Goal: Task Accomplishment & Management: Use online tool/utility

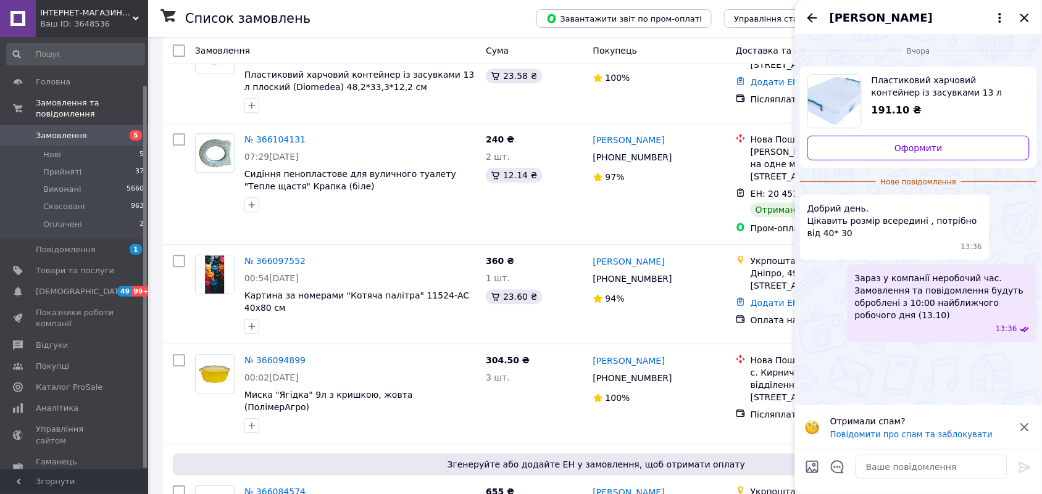
scroll to position [54, 0]
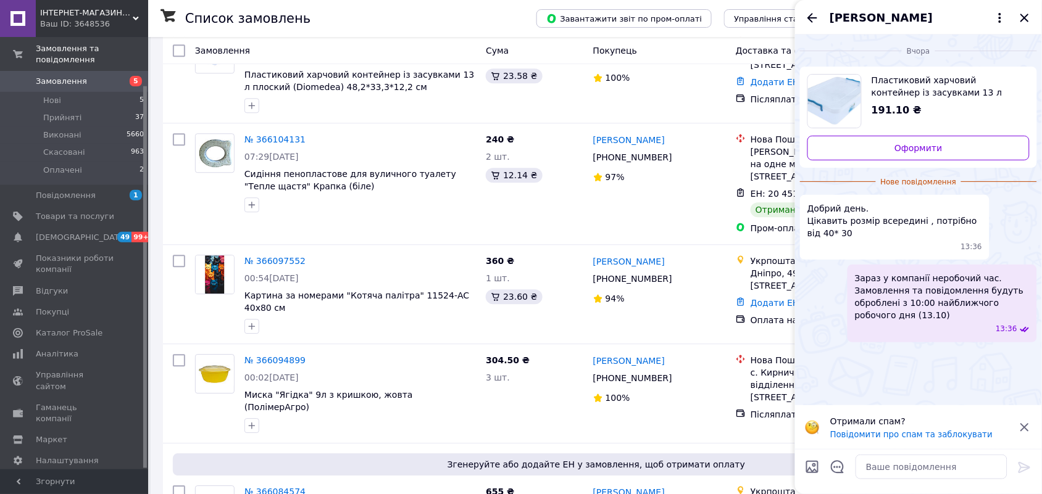
click at [139, 14] on div "IНТЕРНЕТ-МАГАЗИН "МІЙ ДОМОВИЙ" Ваш ID: 3648536" at bounding box center [92, 18] width 112 height 37
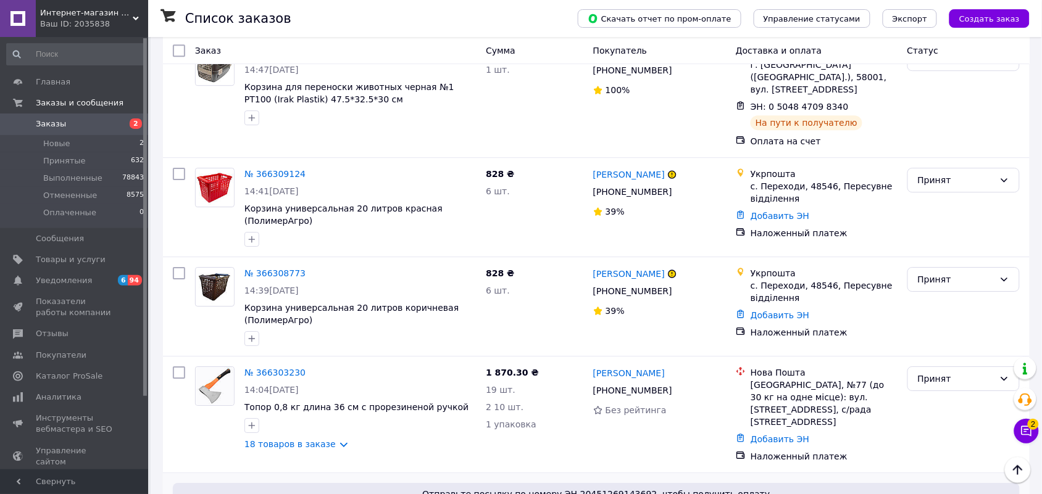
scroll to position [1312, 0]
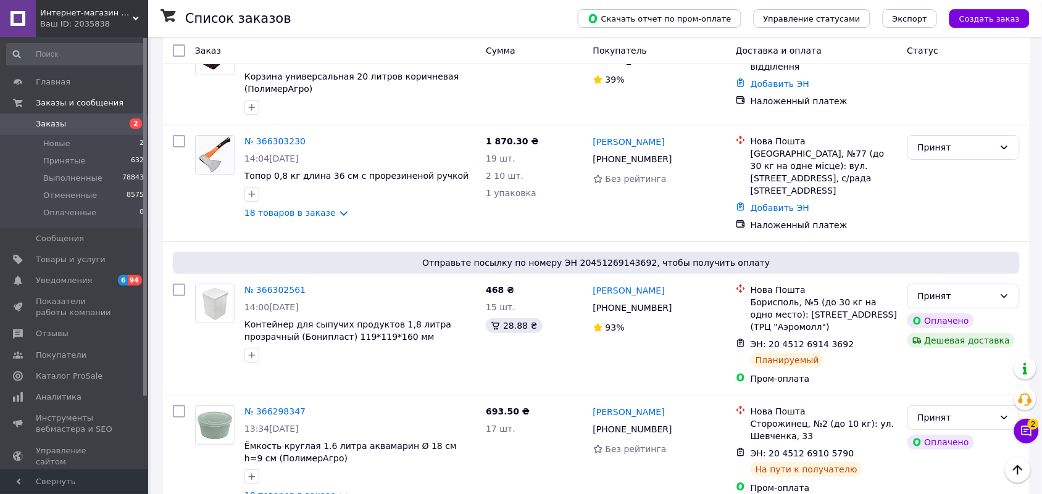
click at [131, 10] on span "Интернет-магазин Хозторг Харьков - товары для дома, сада и огорода оптом" at bounding box center [86, 12] width 93 height 11
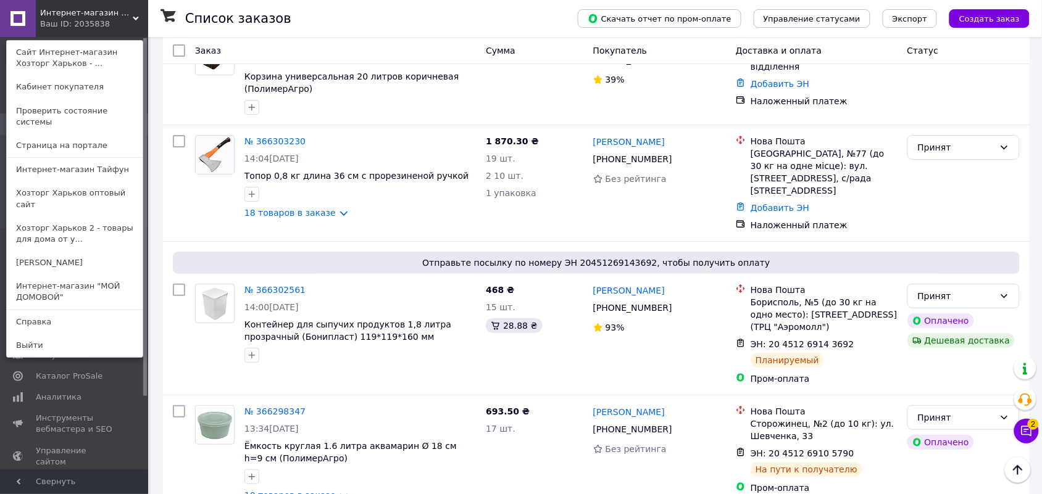
click at [91, 275] on link "Интернет-магазин "МОЙ ДОМОВОЙ"" at bounding box center [75, 292] width 136 height 35
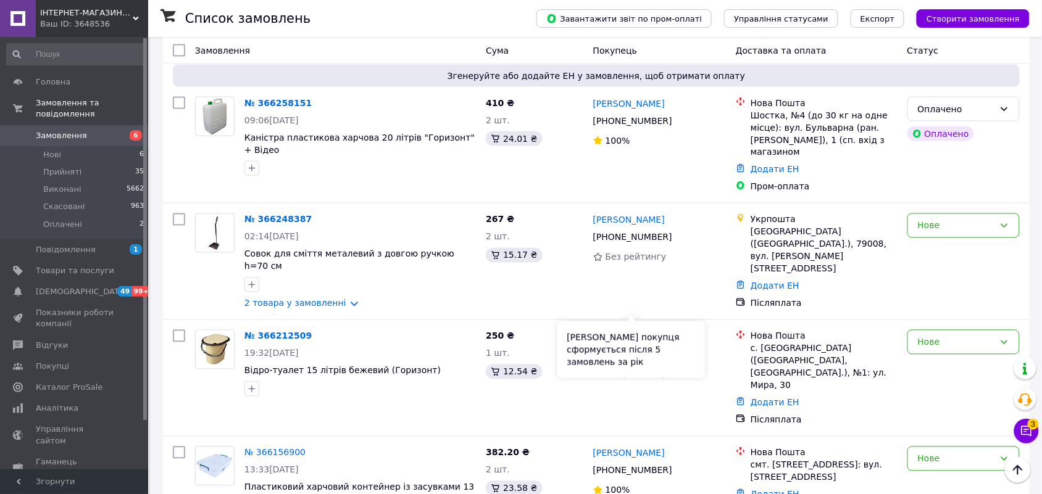
scroll to position [772, 0]
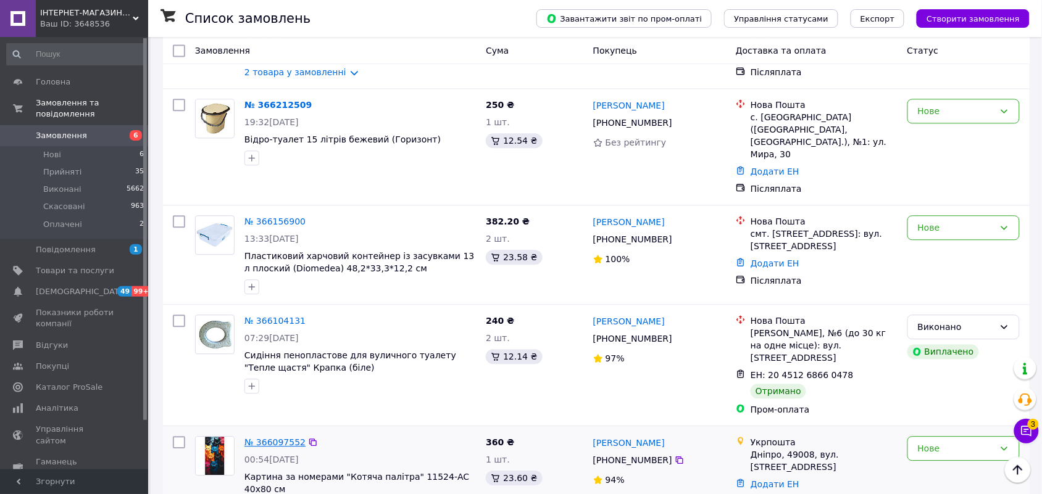
click at [288, 438] on link "№ 366097552" at bounding box center [274, 443] width 61 height 10
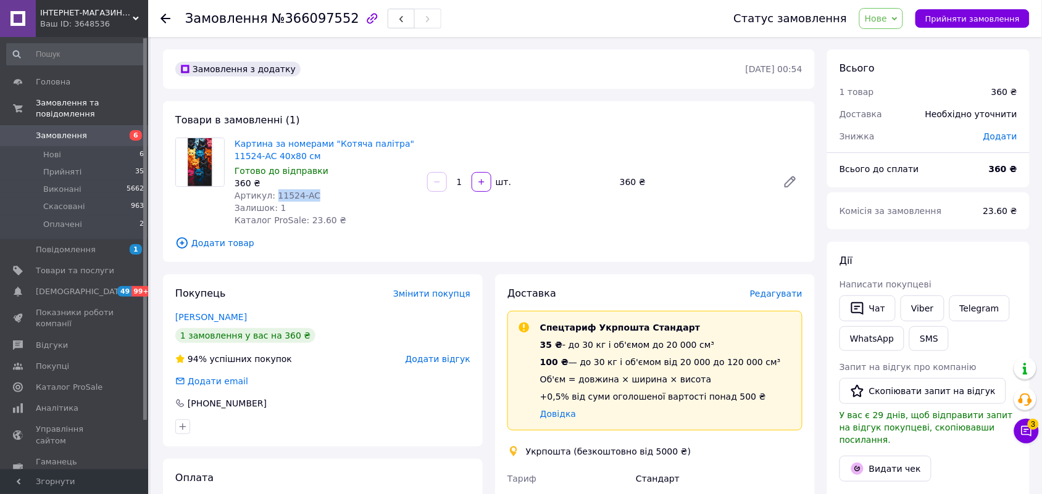
drag, startPoint x: 322, startPoint y: 201, endPoint x: 273, endPoint y: 198, distance: 48.2
click at [272, 198] on div "Артикул: 11524-AC" at bounding box center [326, 196] width 183 height 12
copy span "11524-AC"
click at [475, 238] on span "Додати товар" at bounding box center [488, 243] width 627 height 14
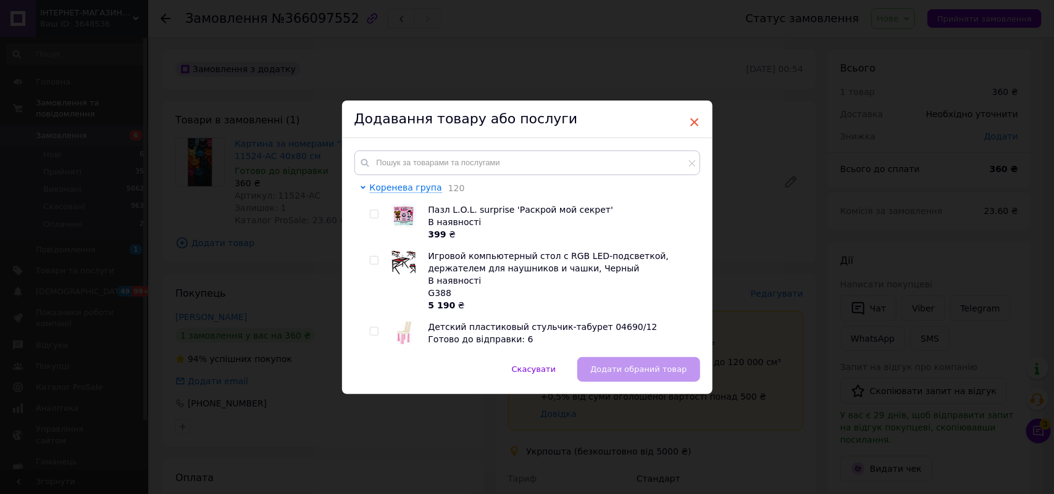
drag, startPoint x: 690, startPoint y: 106, endPoint x: 687, endPoint y: 112, distance: 6.9
click at [689, 109] on div "Додавання товару або послуги" at bounding box center [527, 120] width 370 height 38
click at [690, 120] on span "×" at bounding box center [694, 122] width 11 height 21
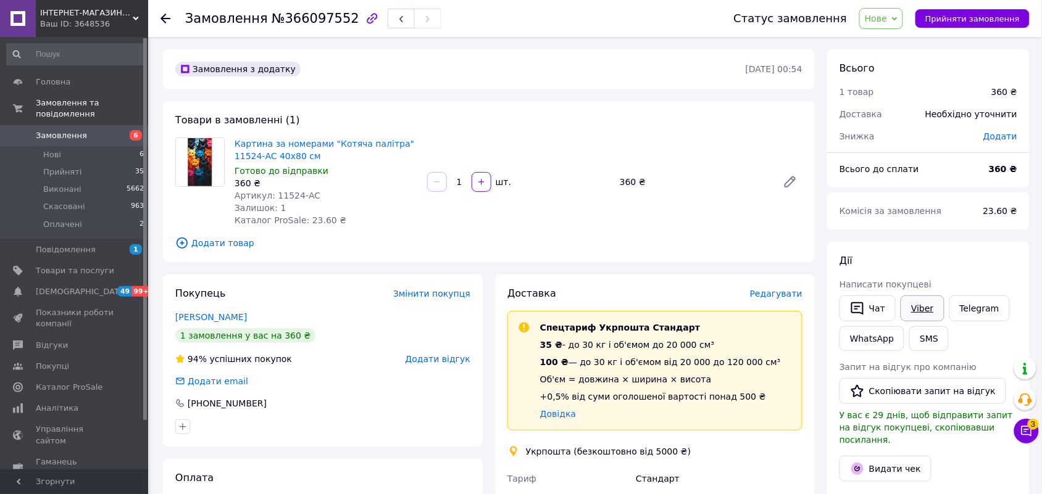
click at [911, 307] on link "Viber" at bounding box center [922, 309] width 43 height 26
click at [365, 20] on icon "button" at bounding box center [372, 18] width 15 height 15
click at [69, 265] on span "Товари та послуги" at bounding box center [75, 270] width 78 height 11
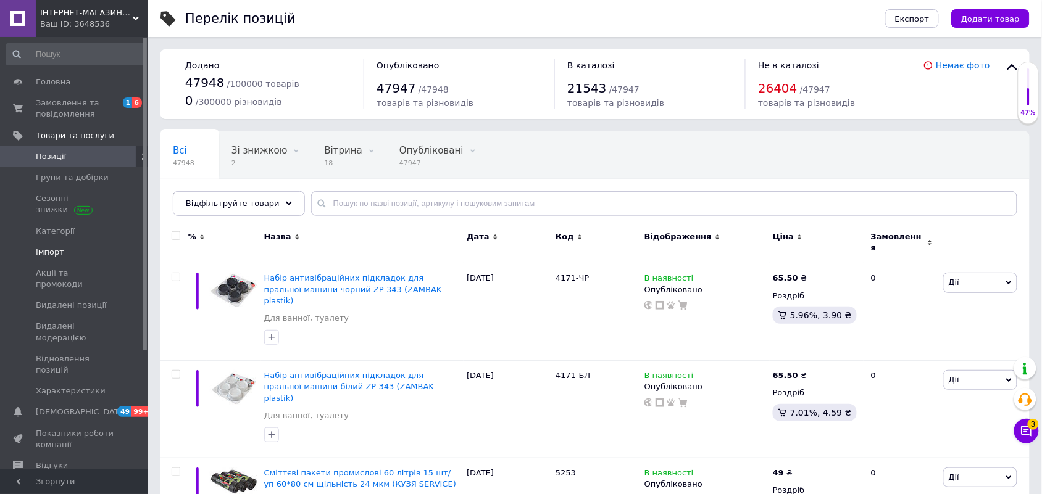
click at [45, 253] on span "Імпорт" at bounding box center [50, 252] width 28 height 11
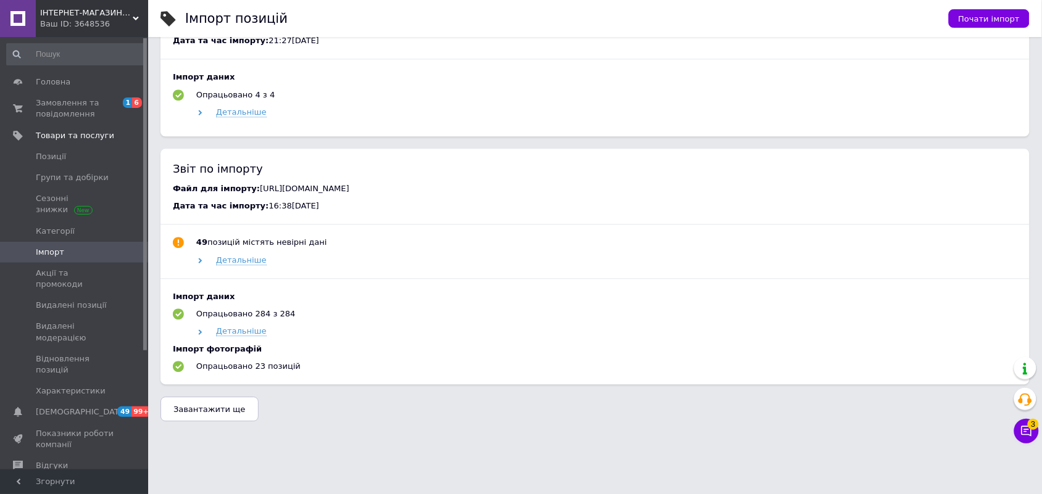
scroll to position [854, 0]
click at [233, 412] on span "Завантажити ще" at bounding box center [209, 408] width 72 height 9
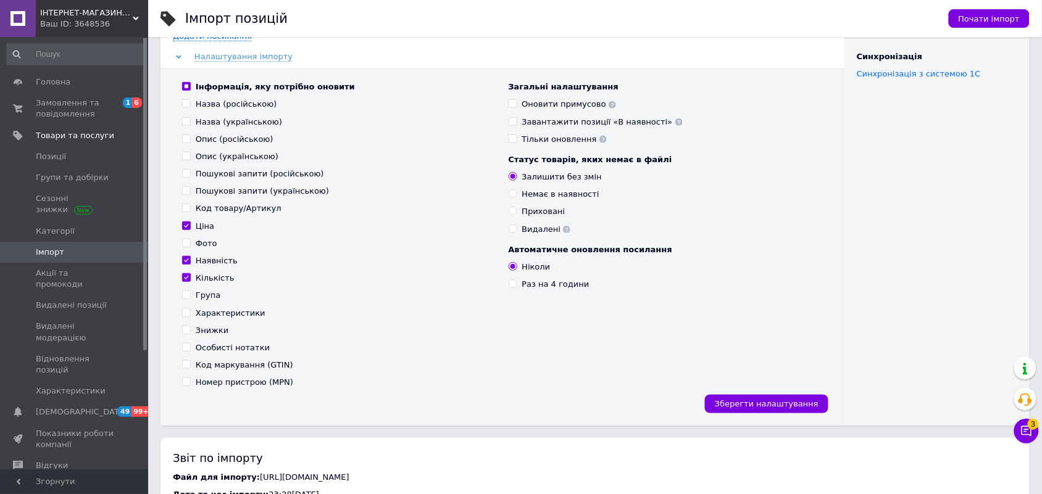
scroll to position [0, 0]
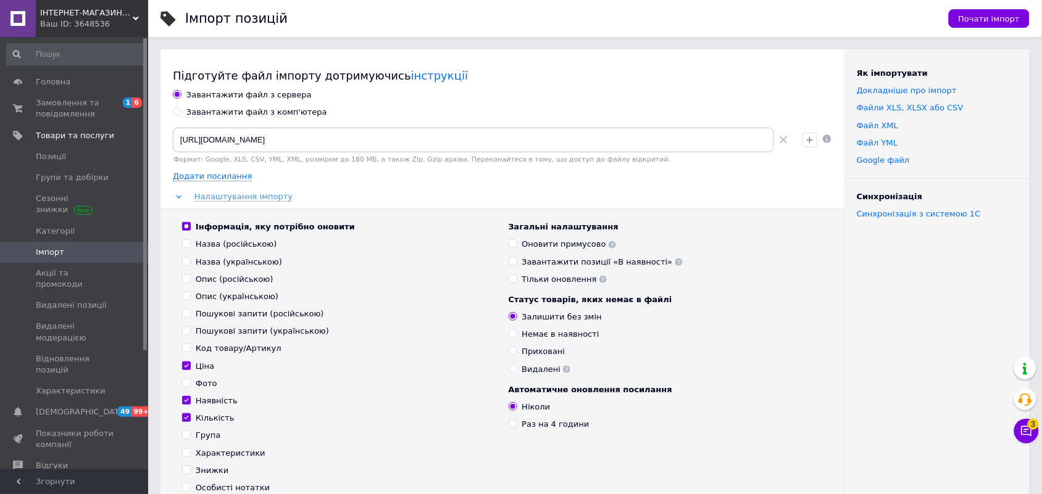
click at [782, 140] on icon at bounding box center [784, 140] width 8 height 8
paste input "https://dwn.royaltoys.com.ua/my/export/v2/f3d7e694-7065-4988-a66e-f098ae566c82.…"
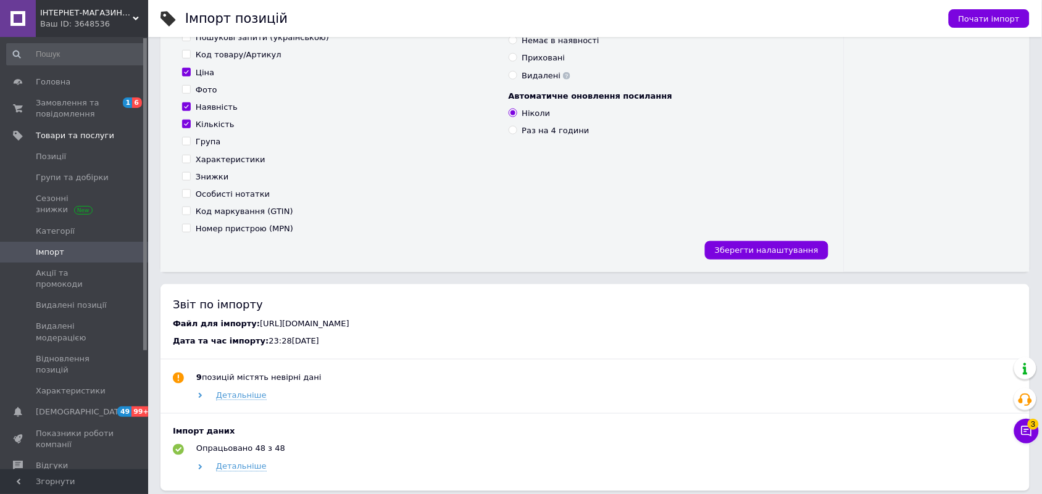
scroll to position [309, 0]
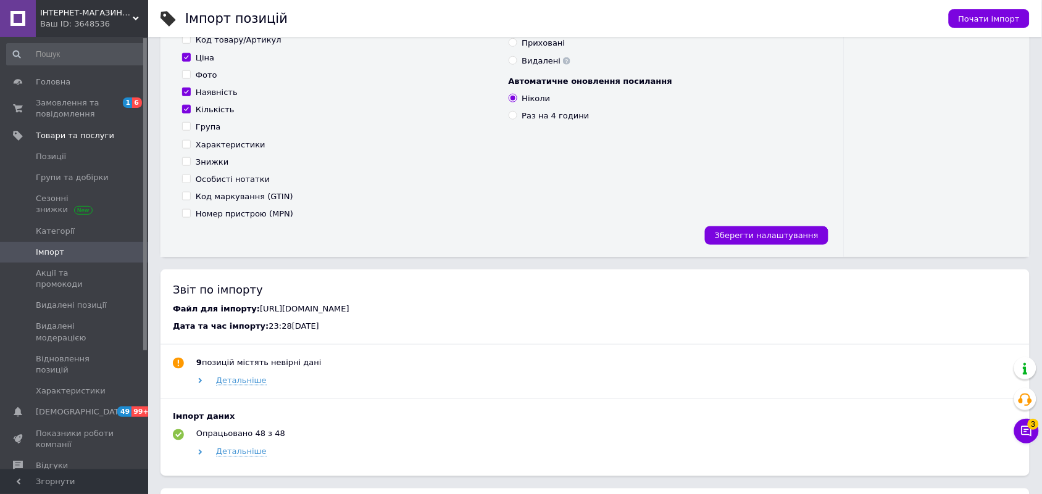
type input "https://dwn.royaltoys.com.ua/my/export/v2/f3d7e694-7065-4988-a66e-f098ae566c82.…"
click at [512, 115] on input "Раз на 4 години" at bounding box center [513, 115] width 8 height 8
radio input "true"
click at [775, 240] on span "Зберегти налаштування" at bounding box center [767, 235] width 104 height 9
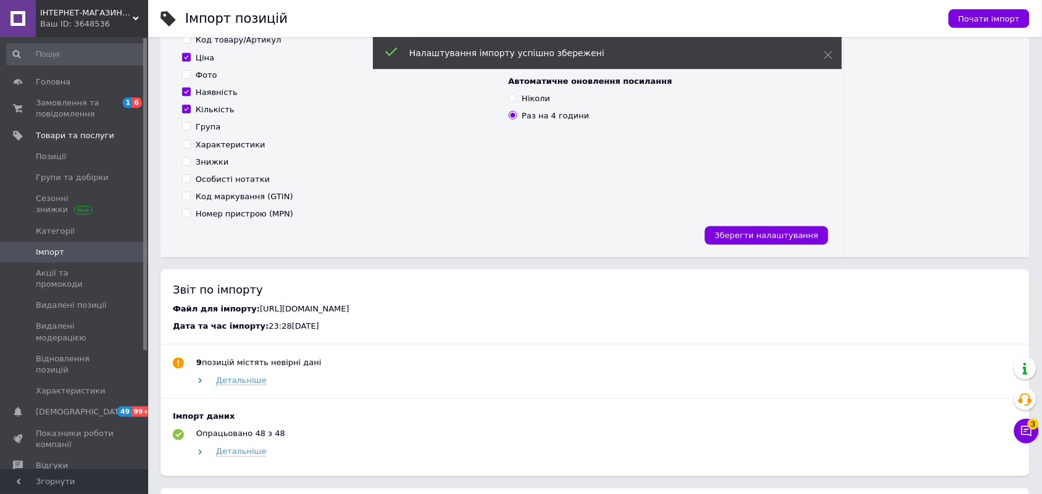
scroll to position [0, 0]
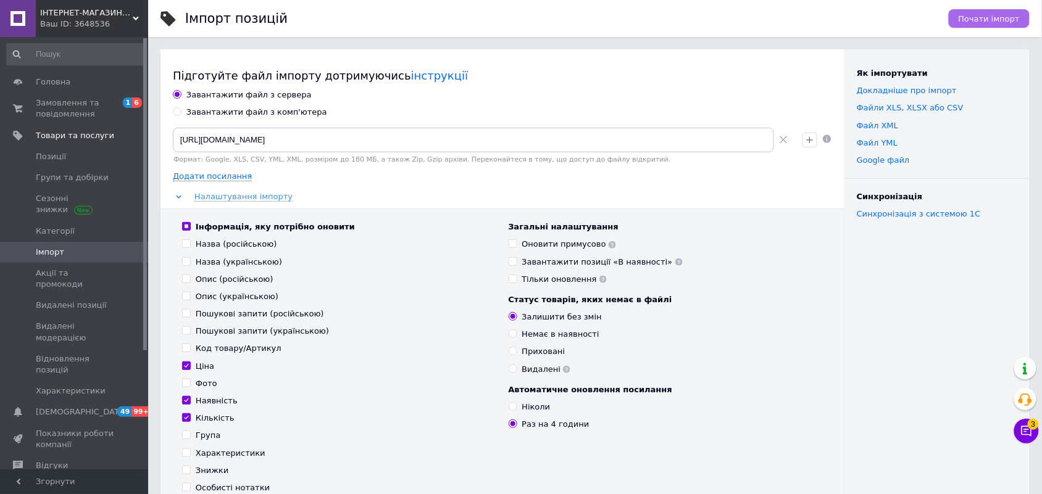
click at [997, 26] on button "Почати імпорт" at bounding box center [989, 18] width 81 height 19
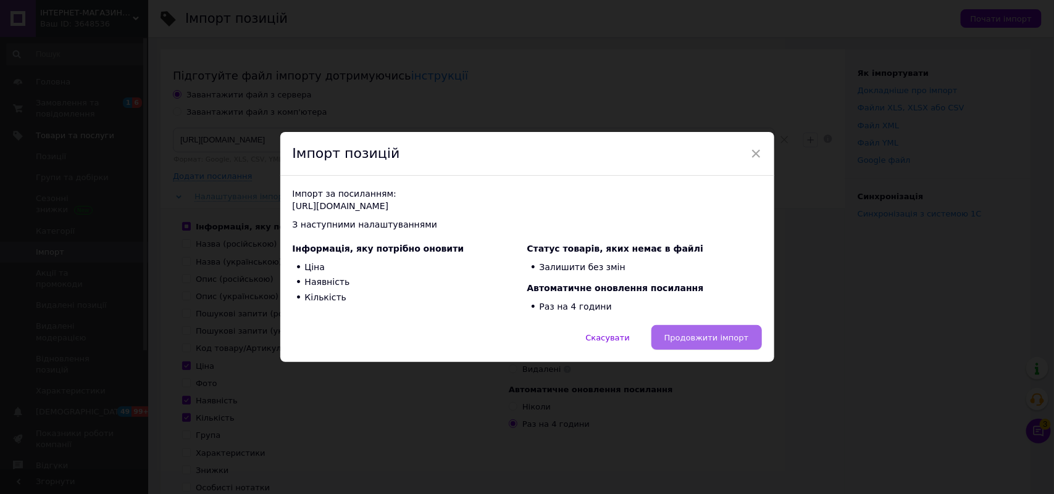
click at [721, 333] on span "Продовжити імпорт" at bounding box center [706, 337] width 85 height 9
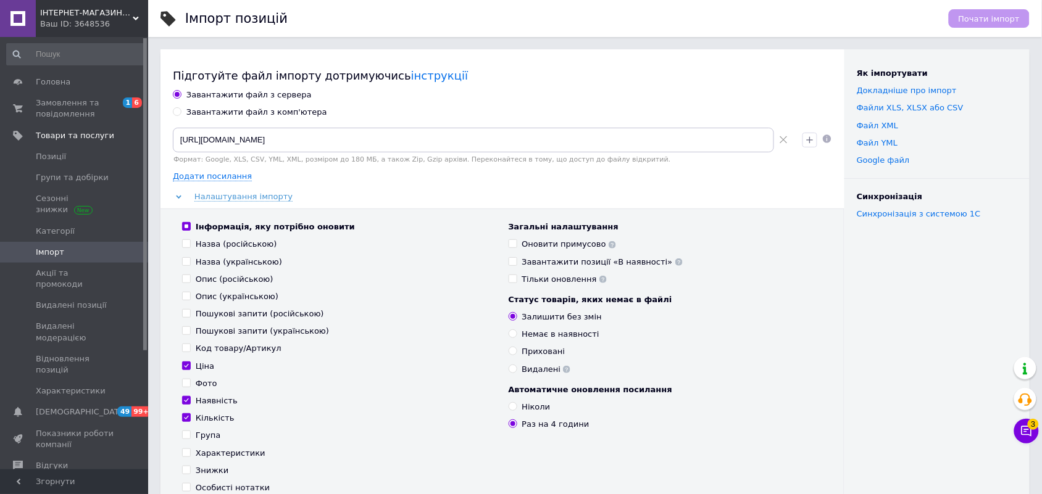
click at [783, 143] on icon at bounding box center [784, 140] width 8 height 8
paste input "https://dwn.royaltoys.com.ua/my/export/v2/f3d7e694-7065-4988-a66e-f098ae566c82.…"
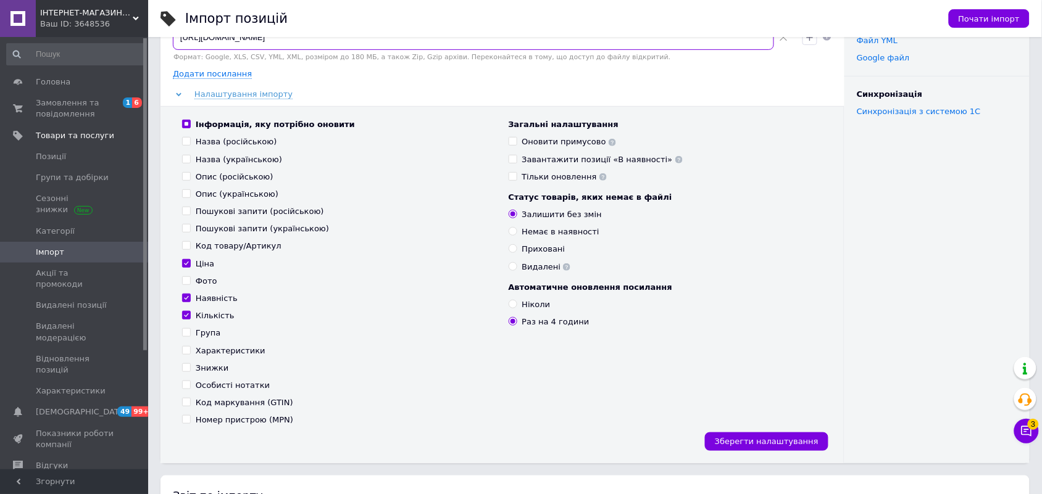
scroll to position [232, 0]
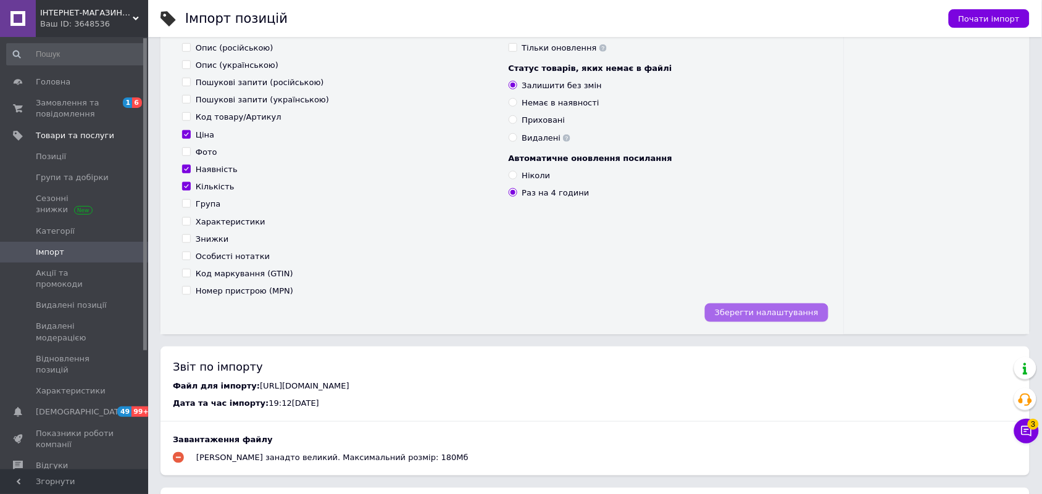
type input "https://dwn.royaltoys.com.ua/my/export/v2/f3d7e694-7065-4988-a66e-f098ae566c82.…"
click at [760, 312] on span "Зберегти налаштування" at bounding box center [767, 312] width 104 height 9
click at [974, 14] on span "Почати імпорт" at bounding box center [989, 18] width 61 height 9
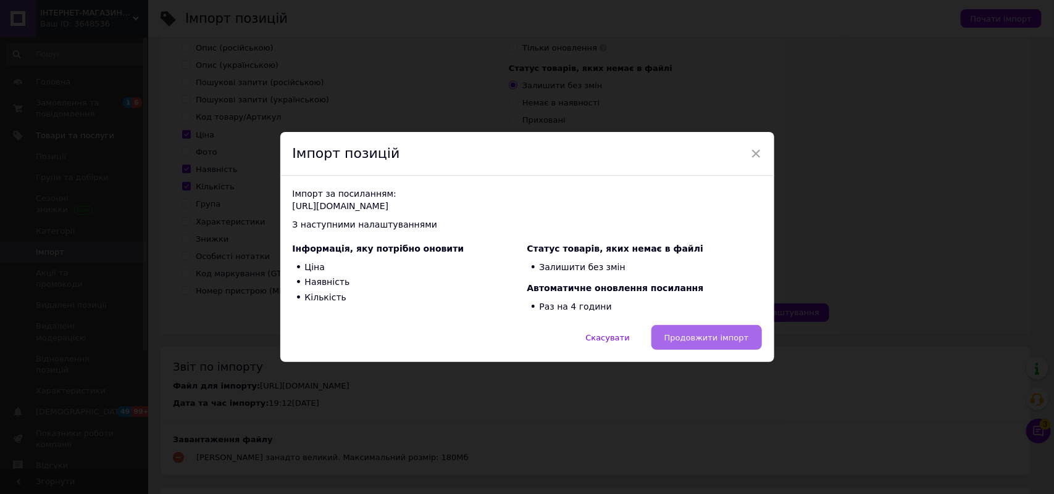
drag, startPoint x: 687, startPoint y: 334, endPoint x: 698, endPoint y: 340, distance: 12.2
click at [688, 336] on span "Продовжити імпорт" at bounding box center [706, 337] width 85 height 9
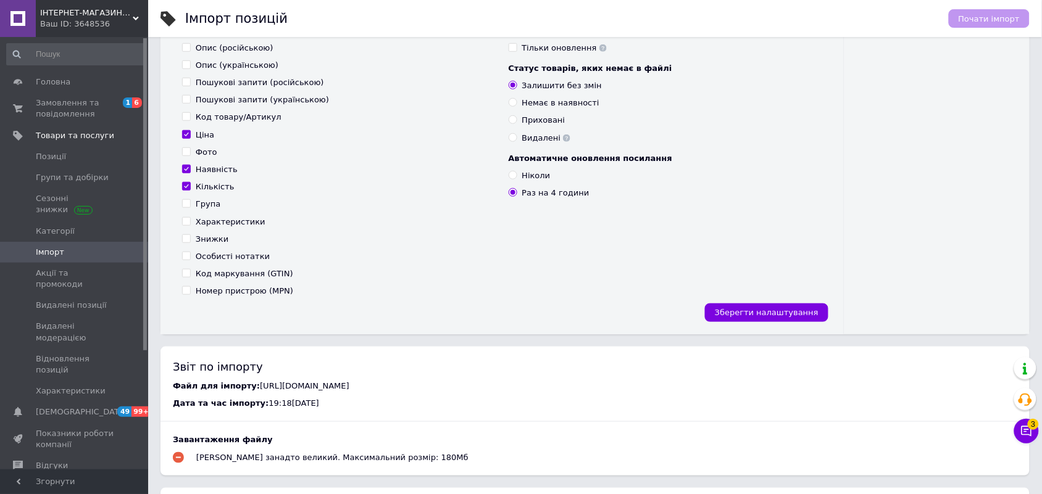
scroll to position [0, 0]
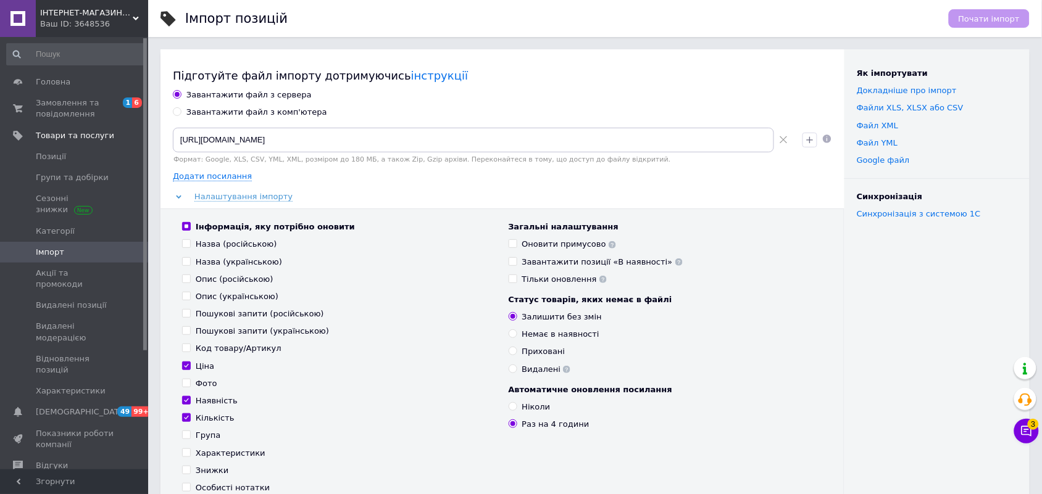
click at [783, 142] on use at bounding box center [783, 139] width 7 height 7
paste input "https://dwn.royaltoys.com.ua/my/export/v2/f3d7e694-7065-4988-a66e-f098ae566c82.…"
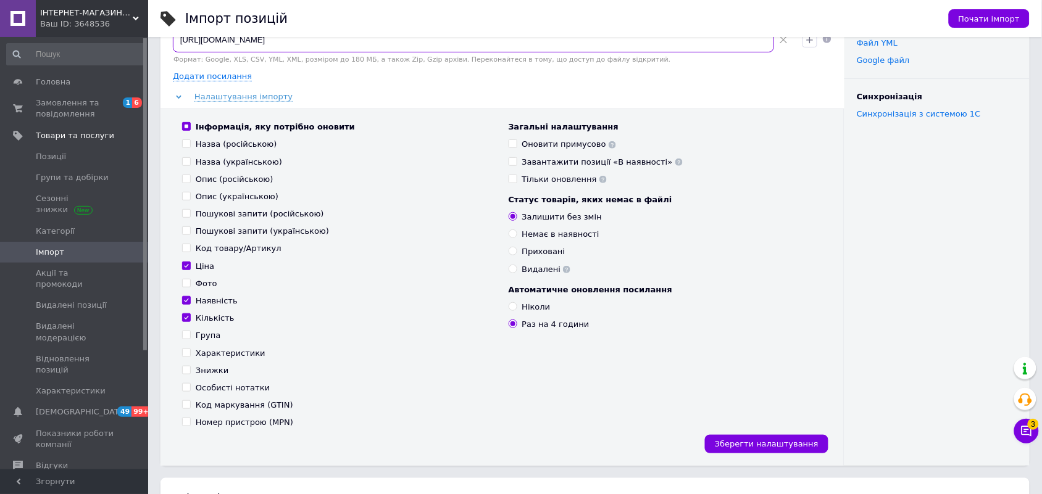
scroll to position [232, 0]
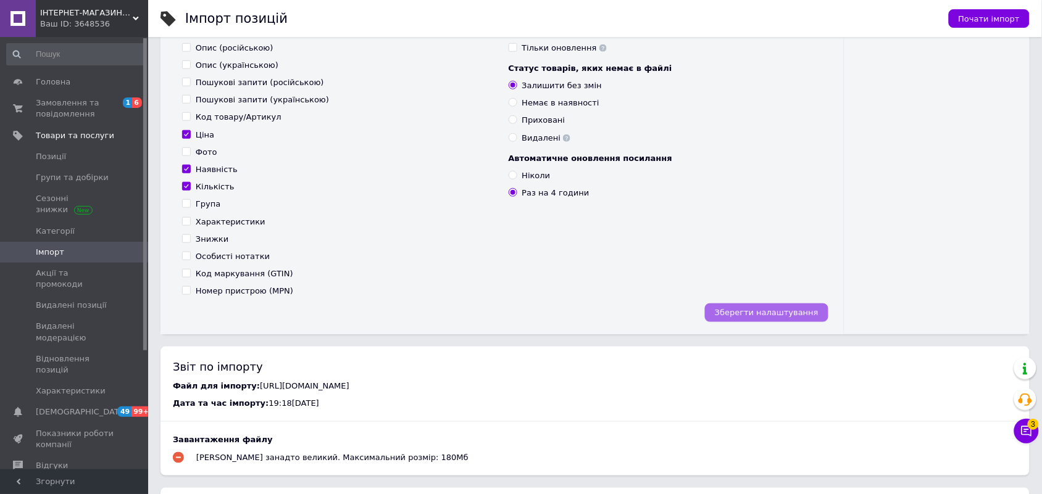
type input "https://dwn.royaltoys.com.ua/my/export/v2/f3d7e694-7065-4988-a66e-f098ae566c82.…"
click at [752, 312] on span "Зберегти налаштування" at bounding box center [767, 312] width 104 height 9
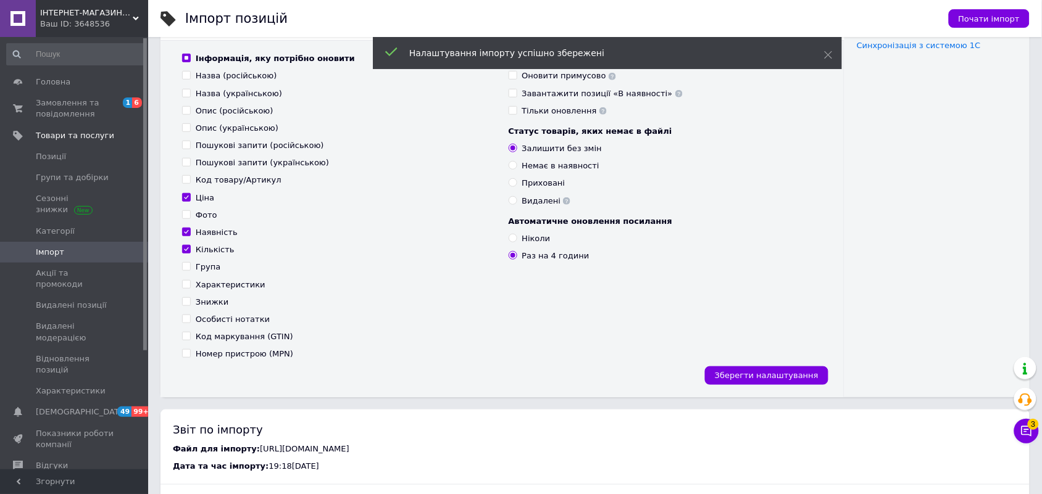
scroll to position [0, 0]
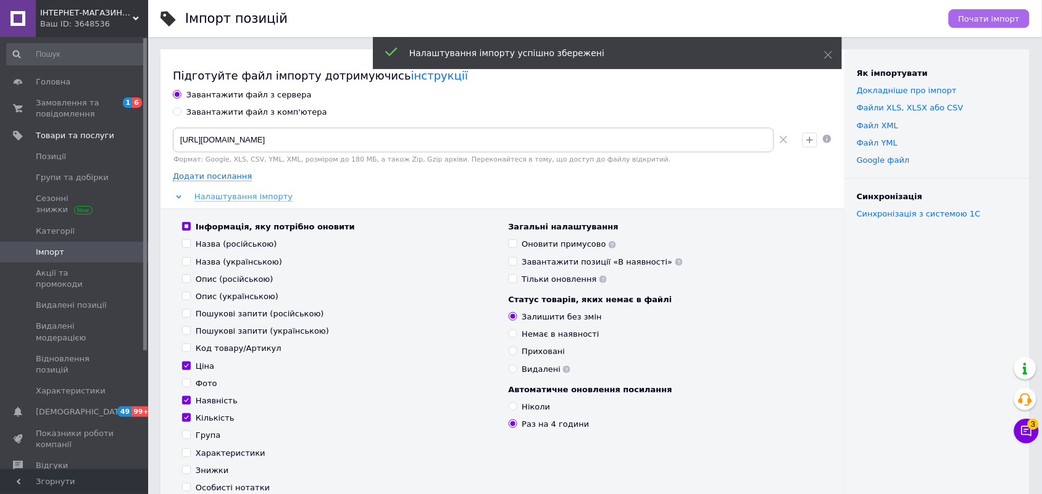
click at [992, 14] on span "Почати імпорт" at bounding box center [989, 18] width 61 height 9
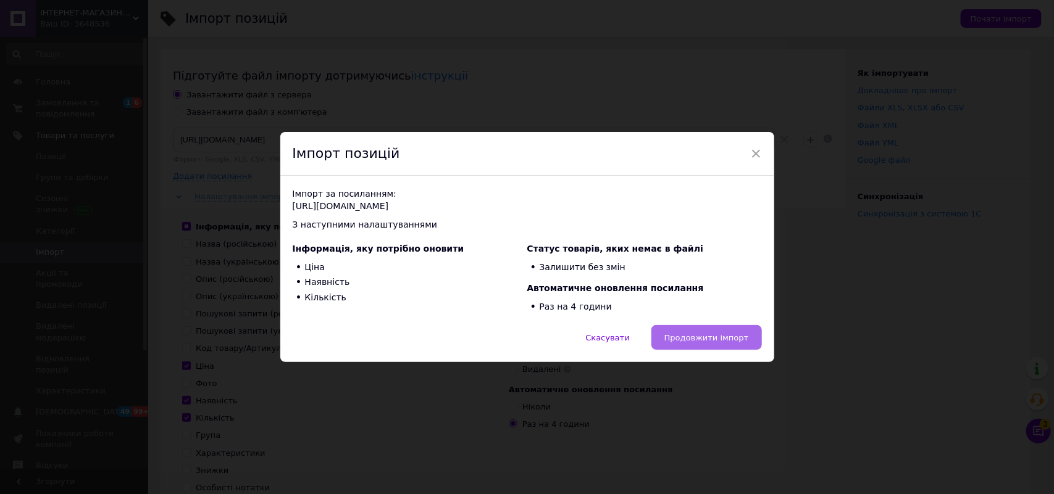
click at [736, 329] on button "Продовжити імпорт" at bounding box center [706, 337] width 111 height 25
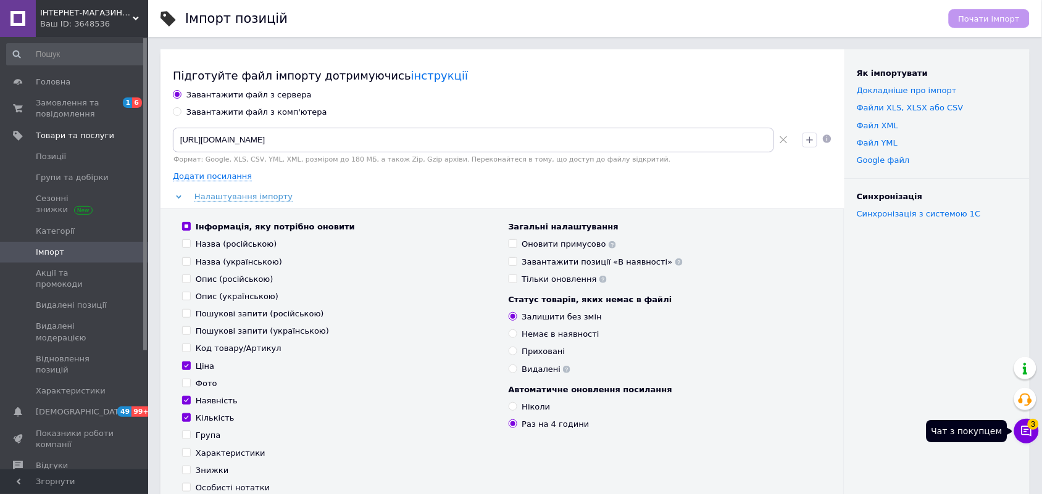
click at [1029, 427] on button "Чат з покупцем 3" at bounding box center [1026, 431] width 25 height 25
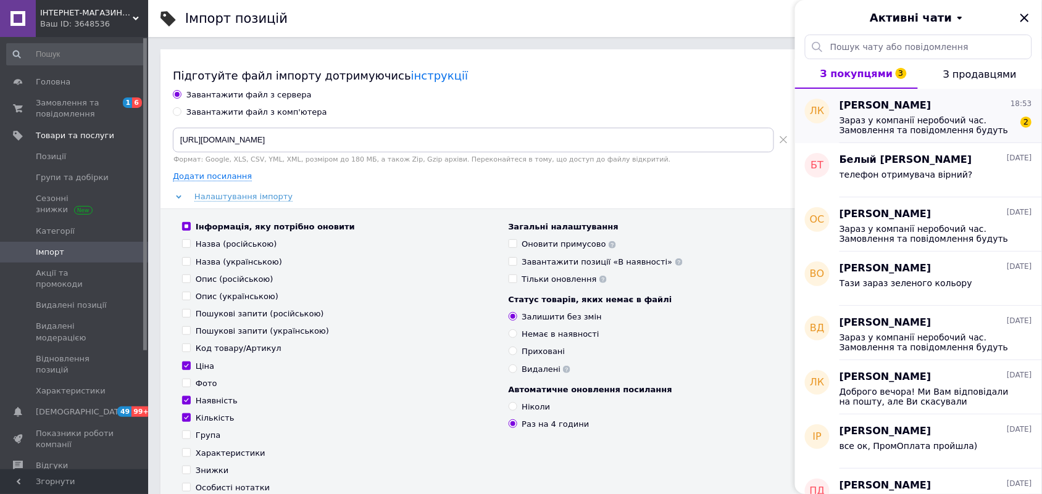
click at [863, 123] on span "Зараз у компанії неробочий час. Замовлення та повідомлення будуть оброблені з 1…" at bounding box center [927, 125] width 175 height 20
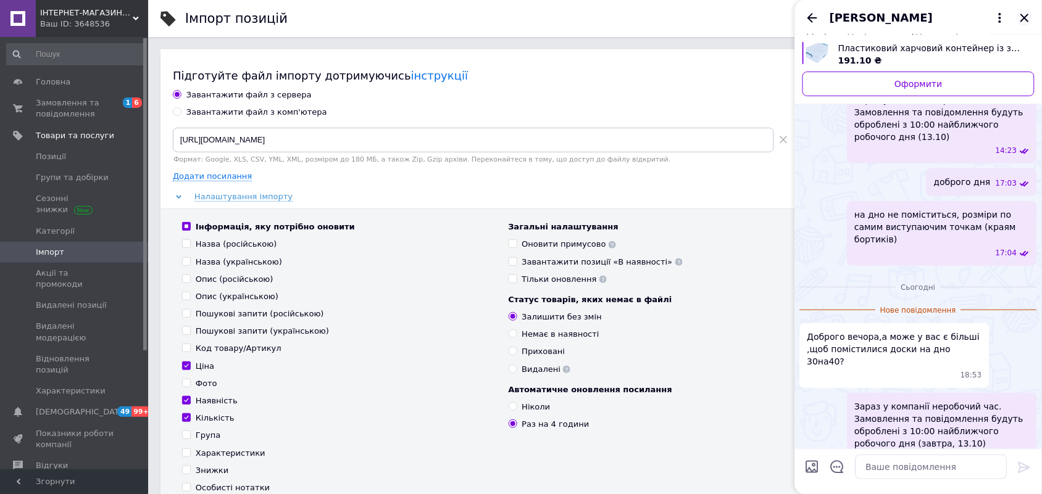
click at [1028, 20] on icon "Закрити" at bounding box center [1024, 18] width 8 height 8
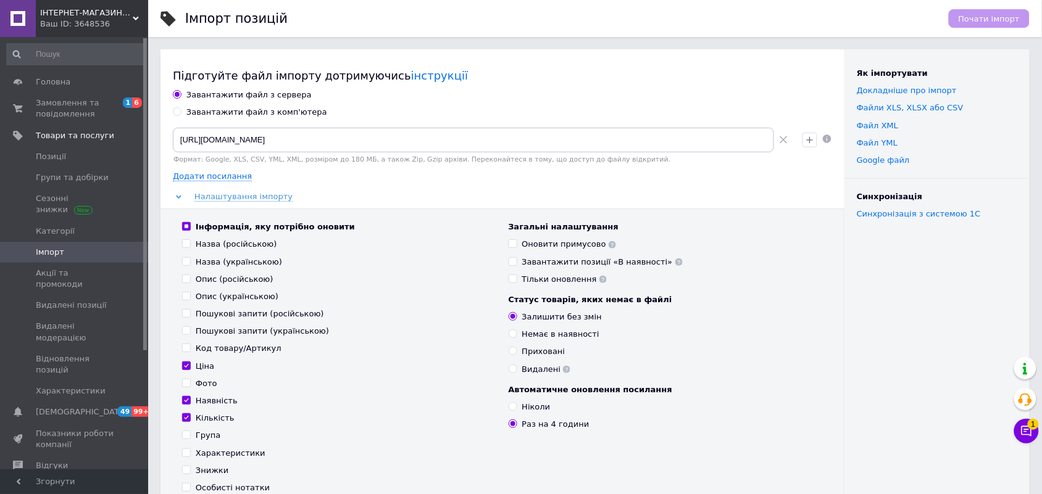
click at [781, 140] on icon at bounding box center [784, 140] width 8 height 8
paste input "https://dwn.royaltoys.com.ua/my/export/v2/f3d7e694-7065-4988-a66e-f098ae566c82.…"
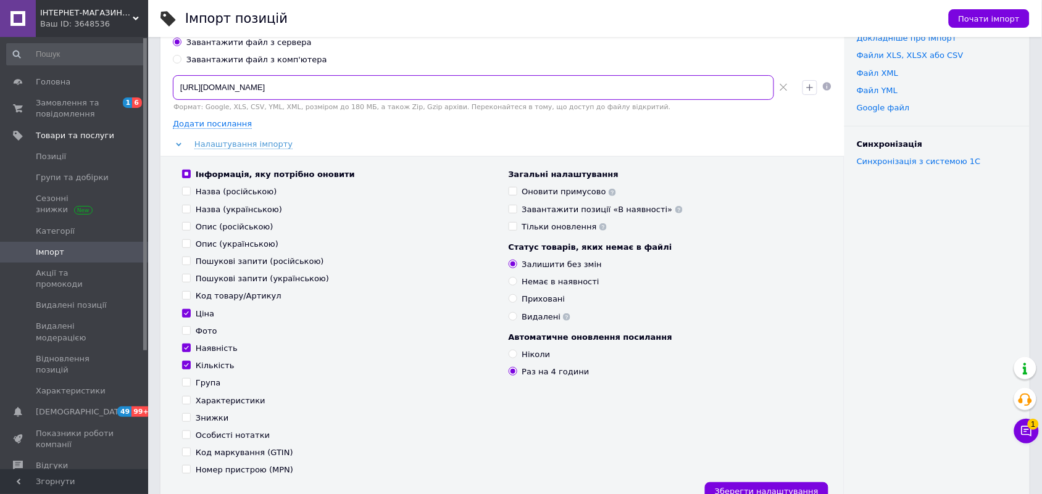
scroll to position [77, 0]
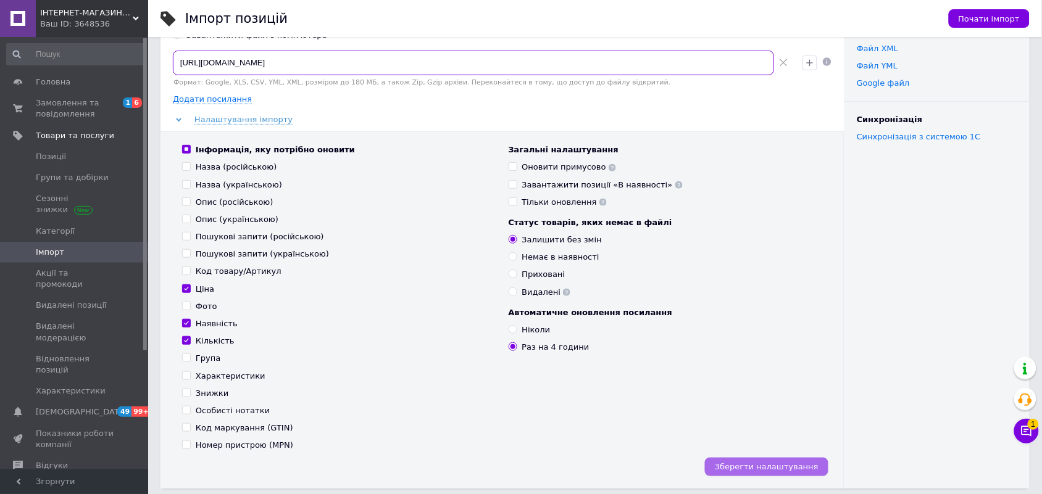
type input "https://dwn.royaltoys.com.ua/my/export/v2/f3d7e694-7065-4988-a66e-f098ae566c82.…"
click at [782, 470] on span "Зберегти налаштування" at bounding box center [767, 466] width 104 height 9
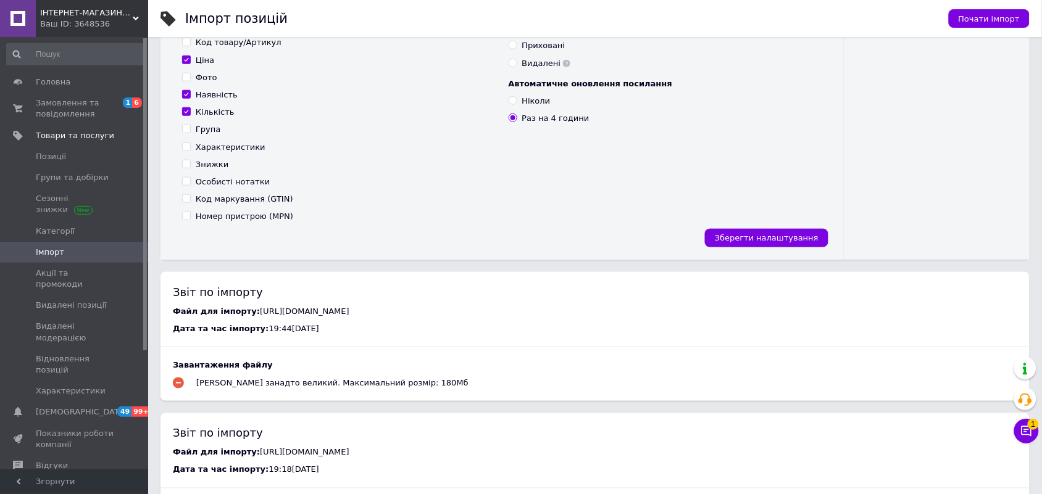
scroll to position [309, 0]
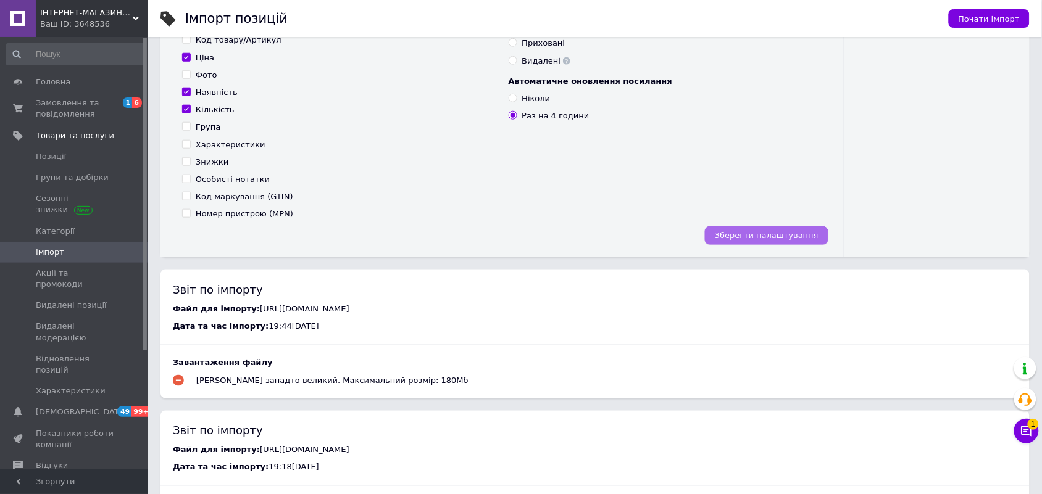
click at [766, 232] on span "Зберегти налаштування" at bounding box center [767, 235] width 104 height 9
click at [978, 17] on span "Почати імпорт" at bounding box center [989, 18] width 61 height 9
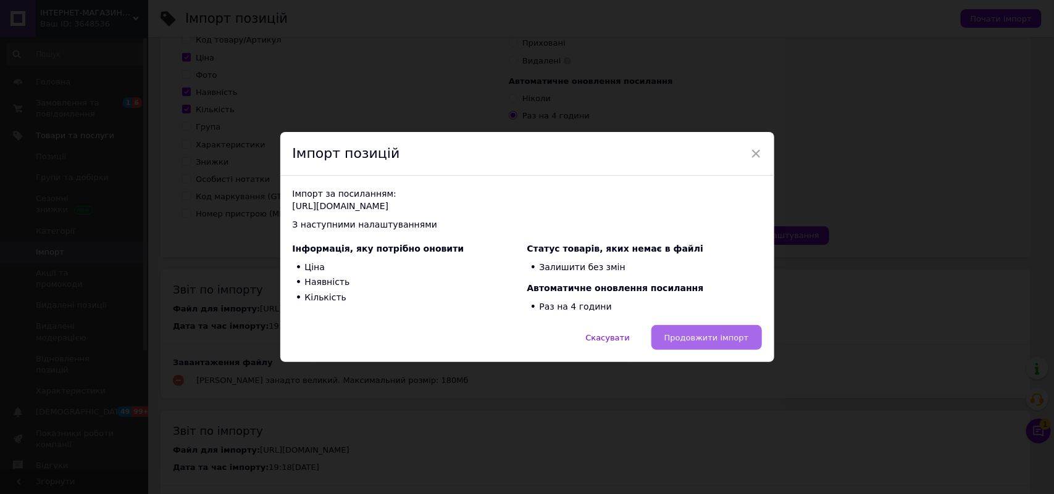
click at [709, 335] on span "Продовжити імпорт" at bounding box center [706, 337] width 85 height 9
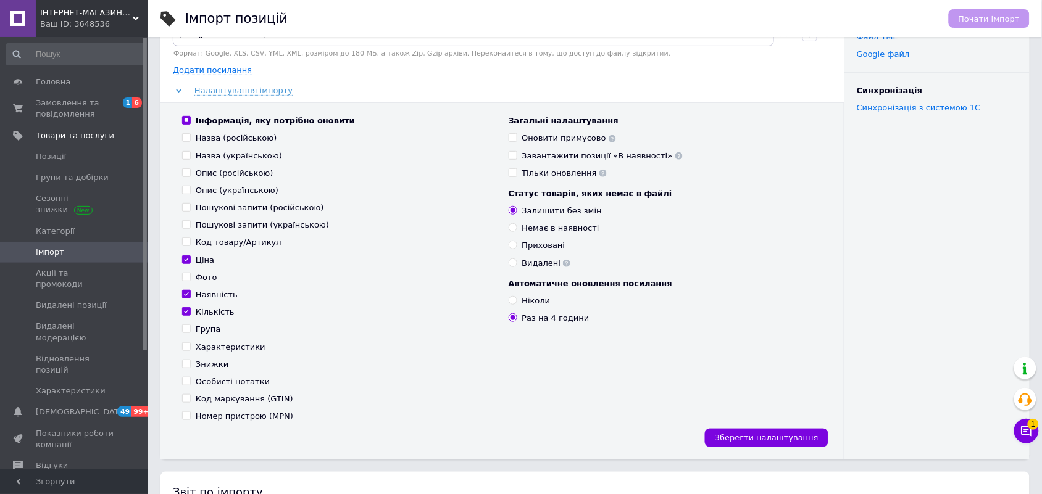
scroll to position [0, 0]
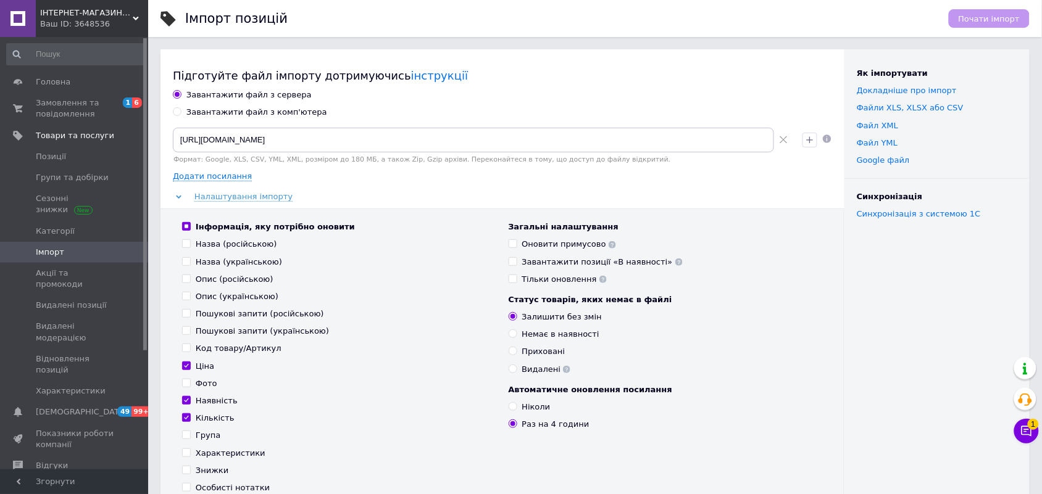
click at [786, 139] on use at bounding box center [783, 139] width 7 height 7
paste input "https://dwn.royaltoys.com.ua/my/export/v2/f3d7e694-7065-4988-a66e-f098ae566c82.…"
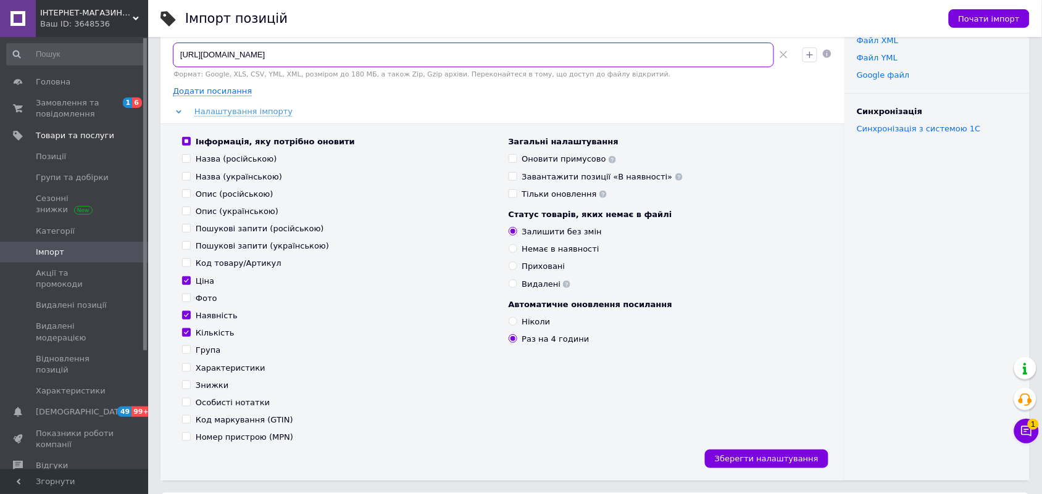
scroll to position [154, 0]
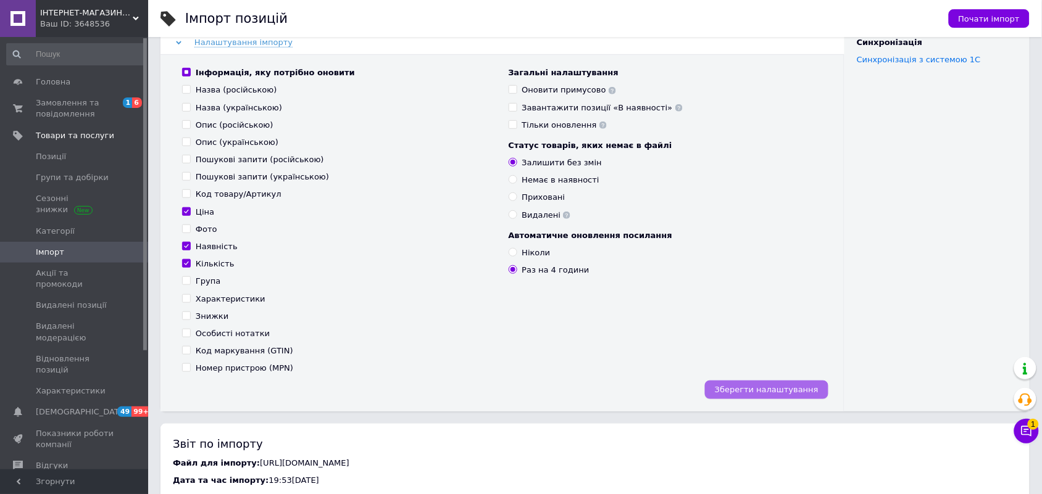
type input "https://dwn.royaltoys.com.ua/my/export/v2/f3d7e694-7065-4988-a66e-f098ae566c82.…"
click at [790, 390] on span "Зберегти налаштування" at bounding box center [767, 389] width 104 height 9
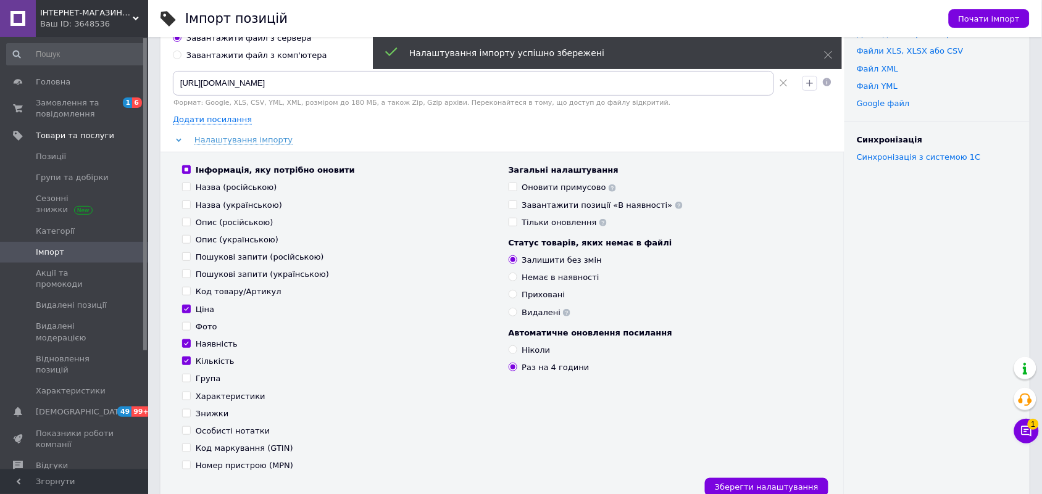
scroll to position [0, 0]
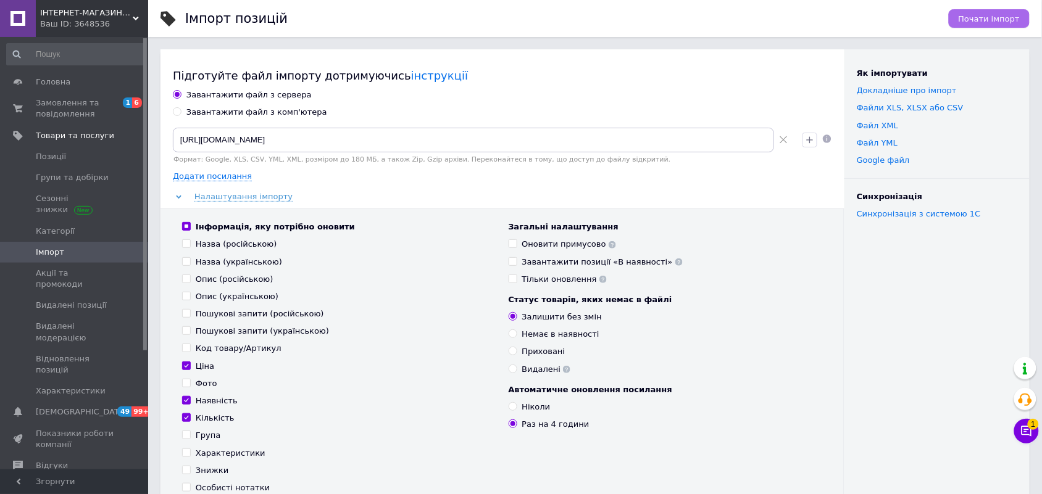
click at [985, 14] on span "Почати імпорт" at bounding box center [989, 18] width 61 height 9
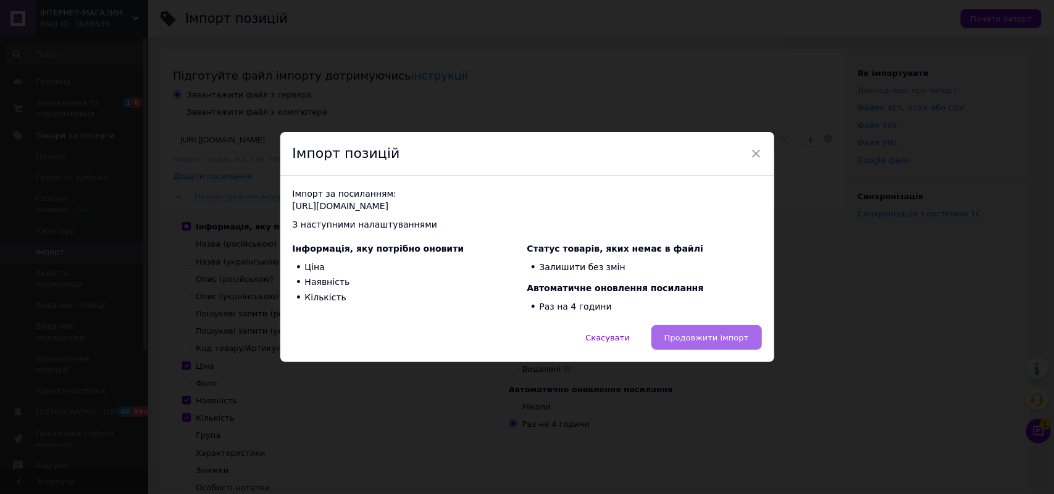
click at [714, 333] on span "Продовжити імпорт" at bounding box center [706, 337] width 85 height 9
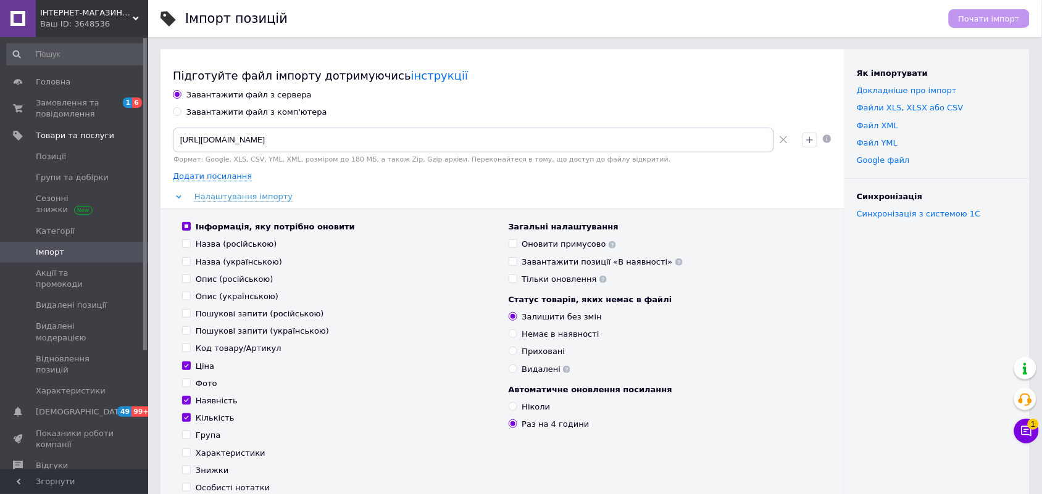
click at [782, 140] on icon at bounding box center [784, 140] width 8 height 8
paste input "https://dwn.royaltoys.com.ua/my/export/v2/f3d7e694-7065-4988-a66e-f098ae566c82.…"
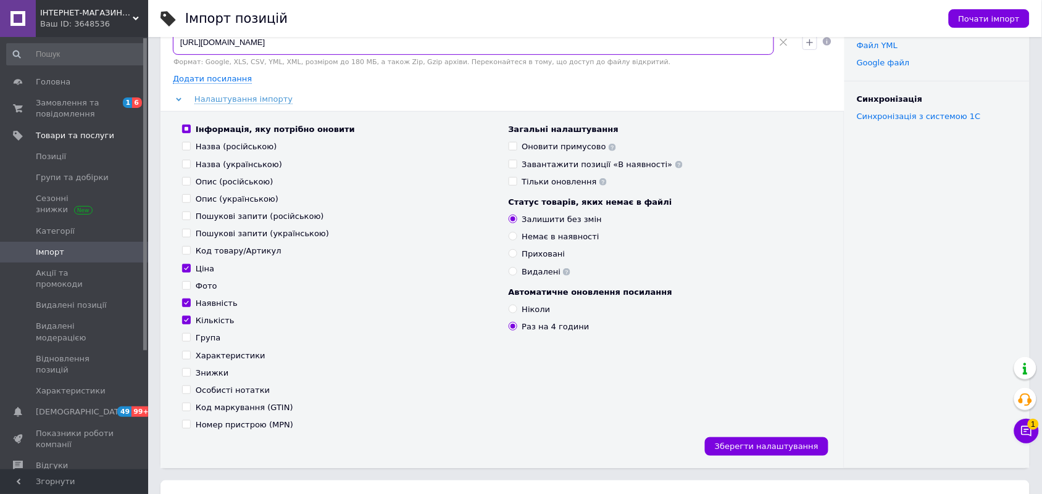
scroll to position [309, 0]
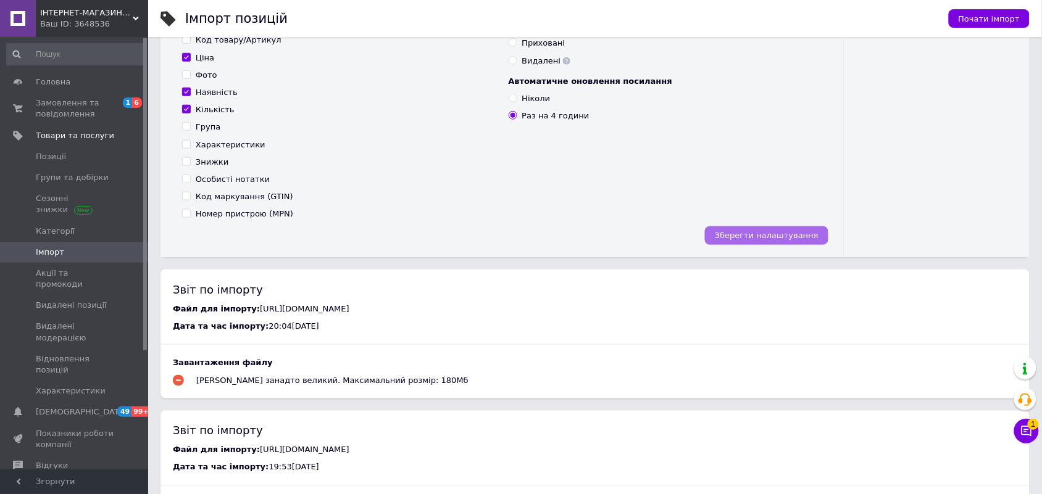
type input "https://dwn.royaltoys.com.ua/my/export/v2/f3d7e694-7065-4988-a66e-f098ae566c82.…"
click at [764, 239] on span "Зберегти налаштування" at bounding box center [767, 235] width 104 height 9
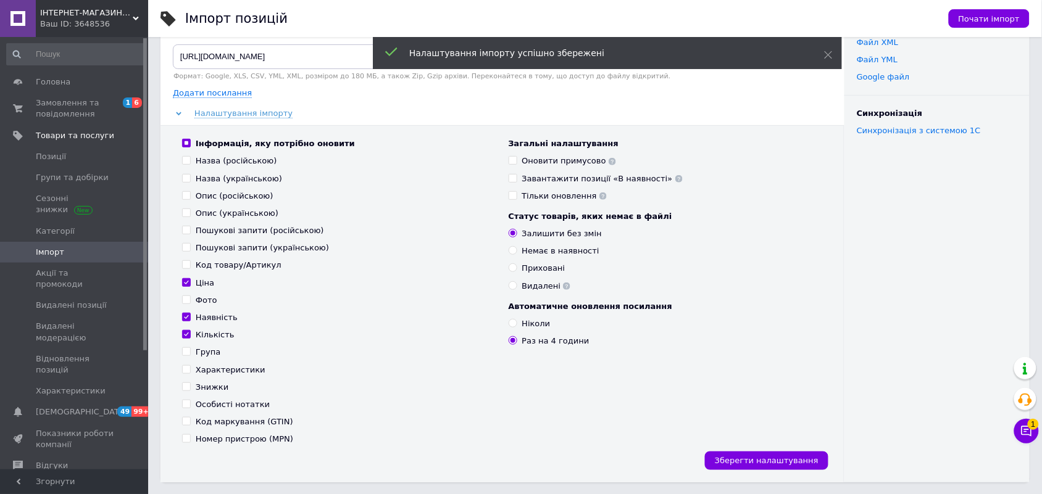
scroll to position [0, 0]
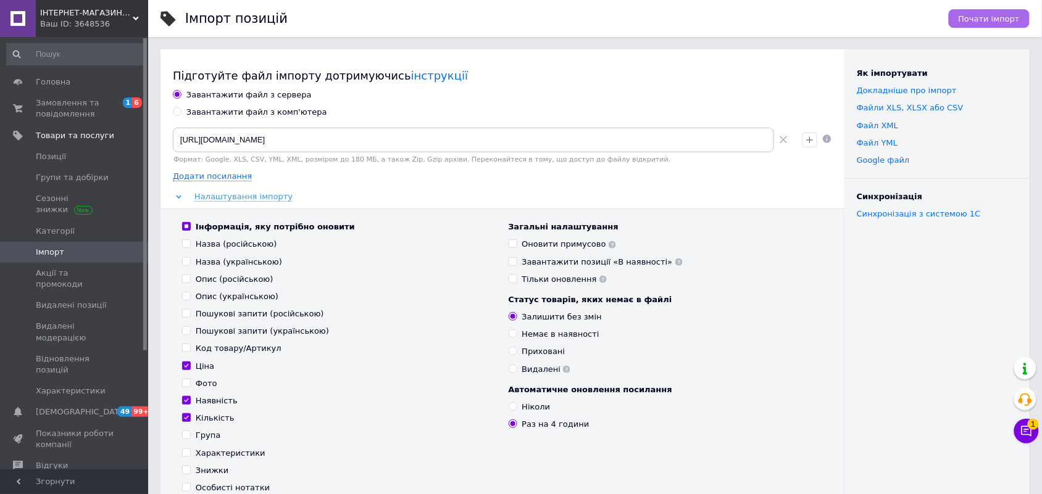
click at [995, 17] on span "Почати імпорт" at bounding box center [989, 18] width 61 height 9
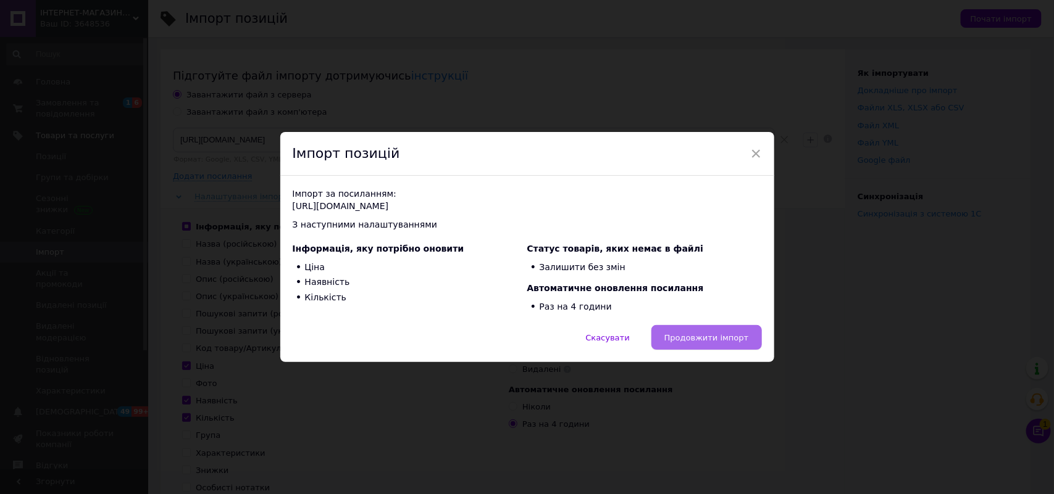
click at [722, 332] on button "Продовжити імпорт" at bounding box center [706, 337] width 111 height 25
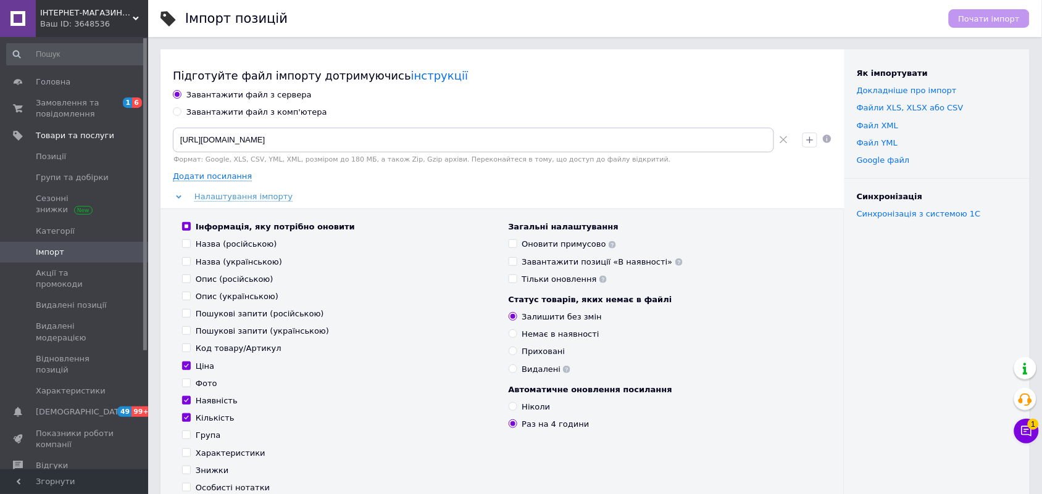
click at [786, 141] on icon at bounding box center [784, 140] width 8 height 8
paste input "https://dwn.royaltoys.com.ua/my/export/v2/f3d7e694-7065-4988-a66e-f098ae566c82.…"
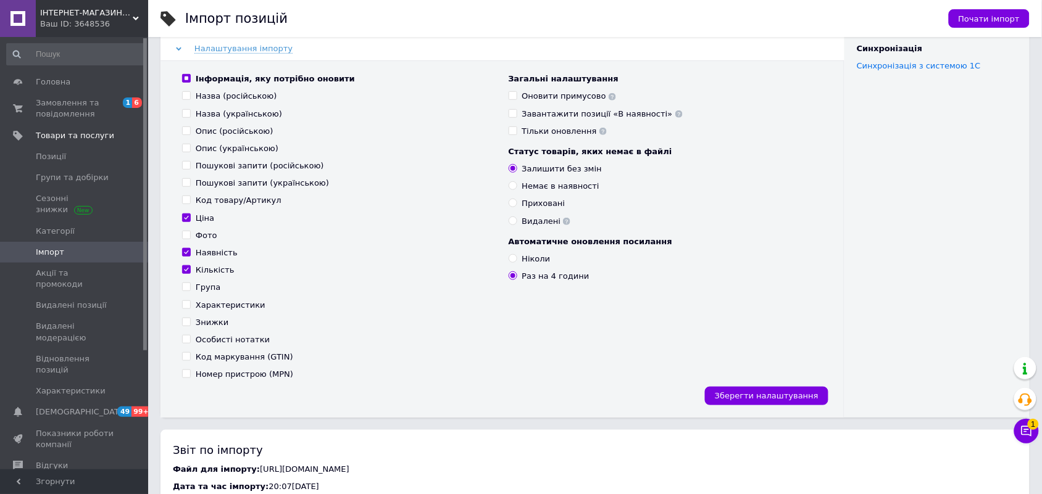
scroll to position [154, 0]
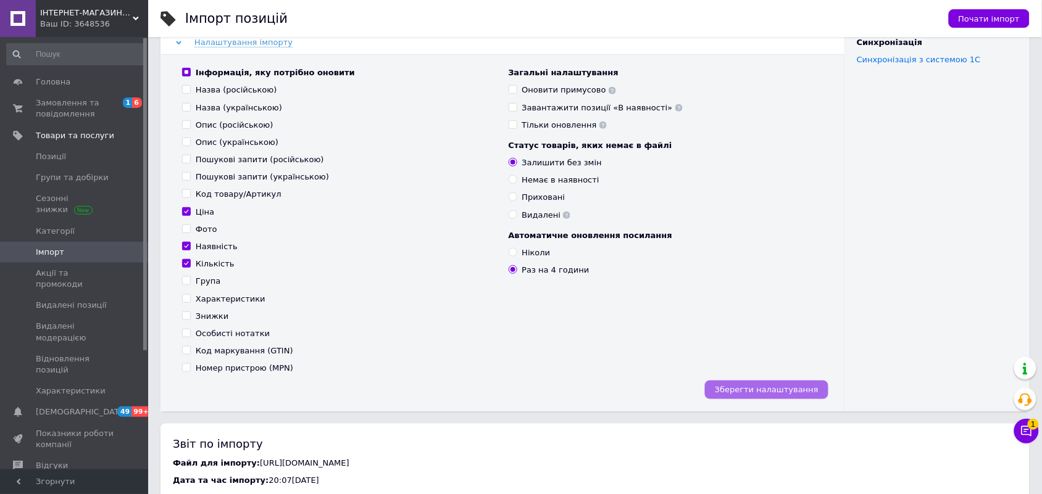
type input "https://dwn.royaltoys.com.ua/my/export/v2/f3d7e694-7065-4988-a66e-f098ae566c82.…"
click at [778, 388] on span "Зберегти налаштування" at bounding box center [767, 389] width 104 height 9
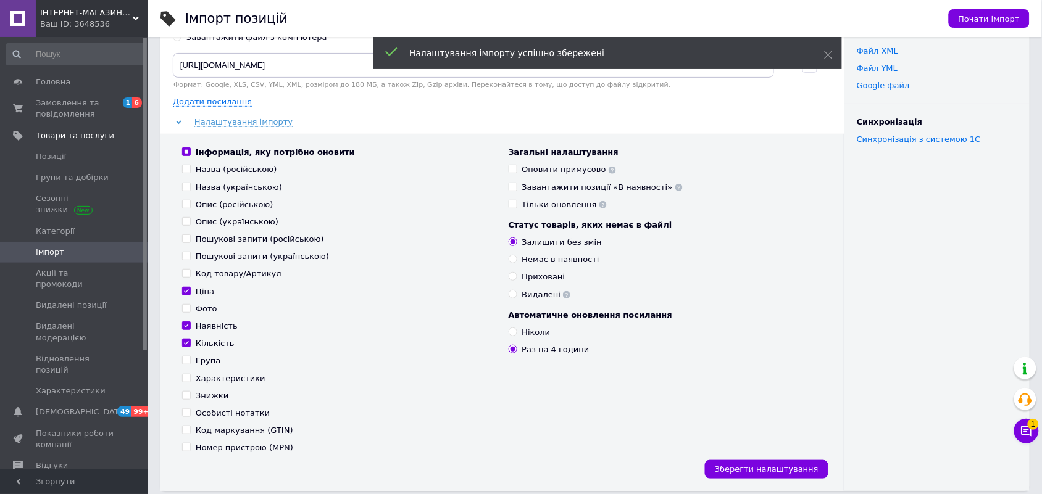
scroll to position [0, 0]
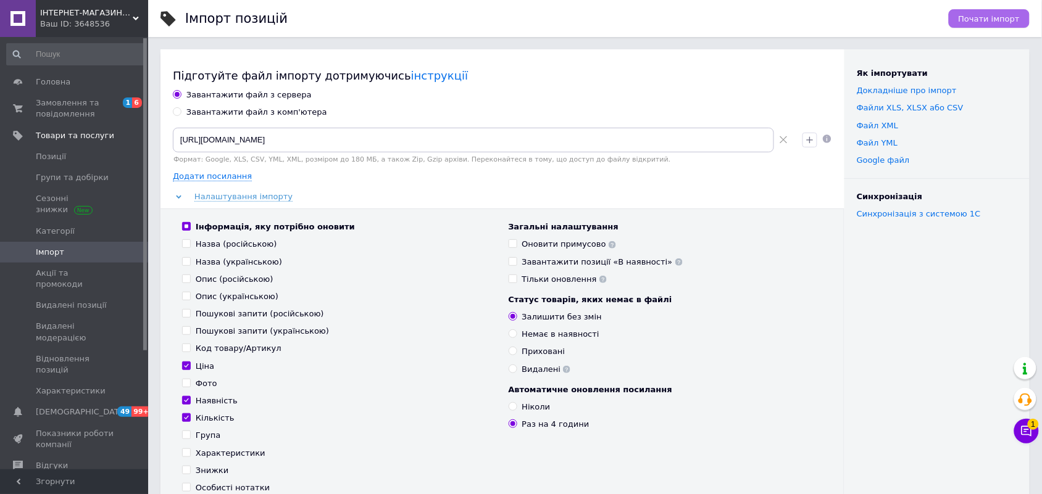
click at [1009, 12] on button "Почати імпорт" at bounding box center [989, 18] width 81 height 19
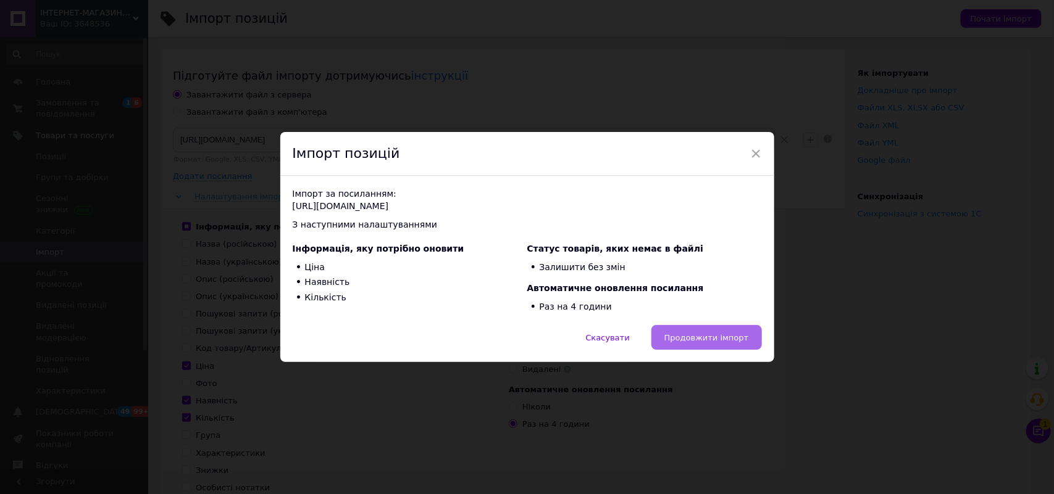
click at [730, 330] on button "Продовжити імпорт" at bounding box center [706, 337] width 111 height 25
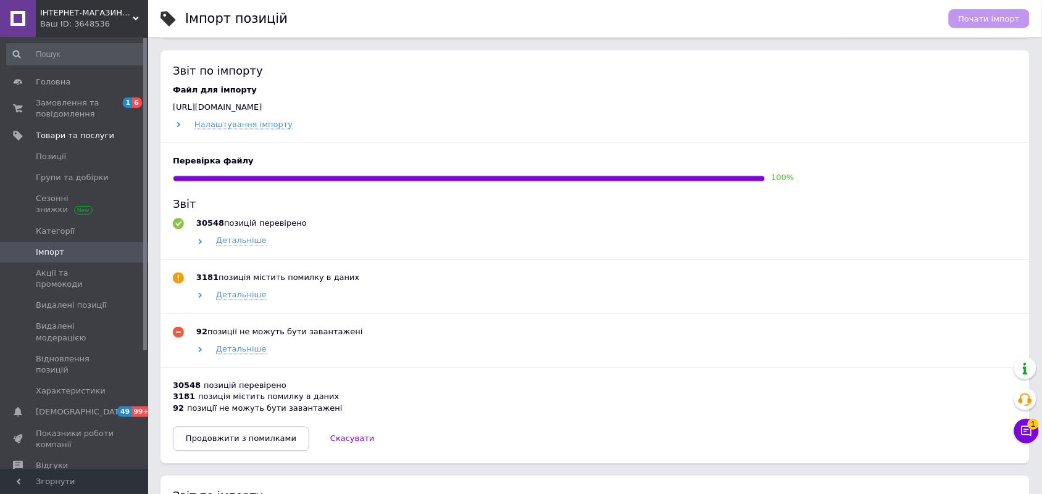
scroll to position [540, 0]
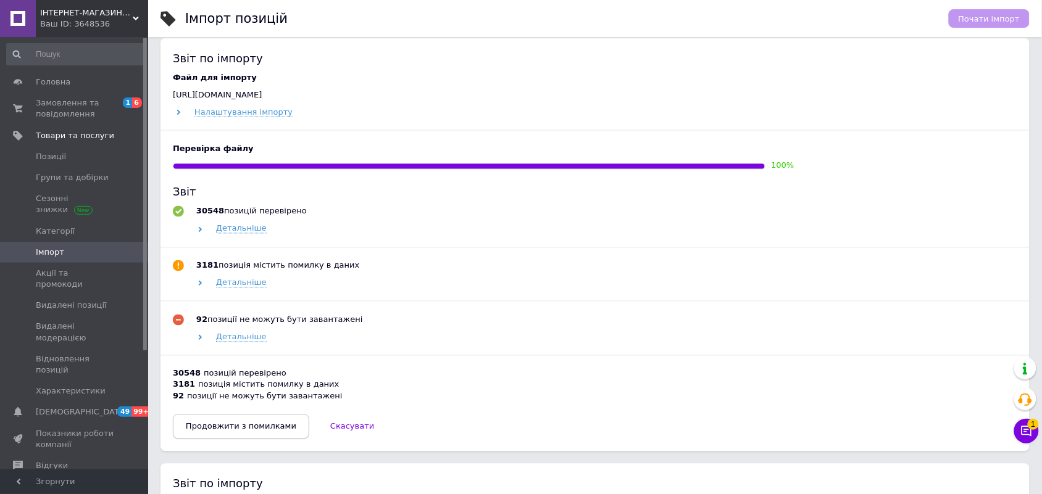
click at [270, 430] on span "Продовжити з помилками" at bounding box center [241, 426] width 111 height 9
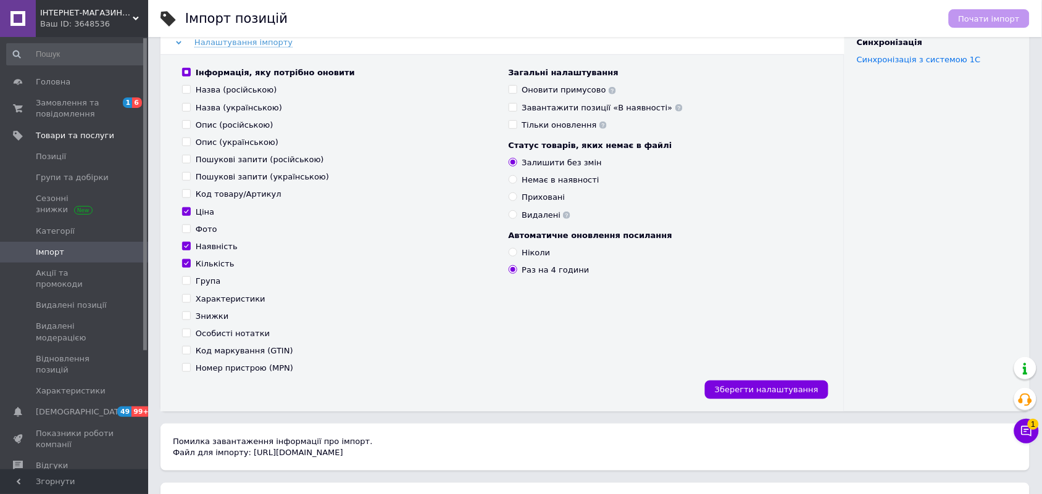
scroll to position [232, 0]
